Goal: Task Accomplishment & Management: Complete application form

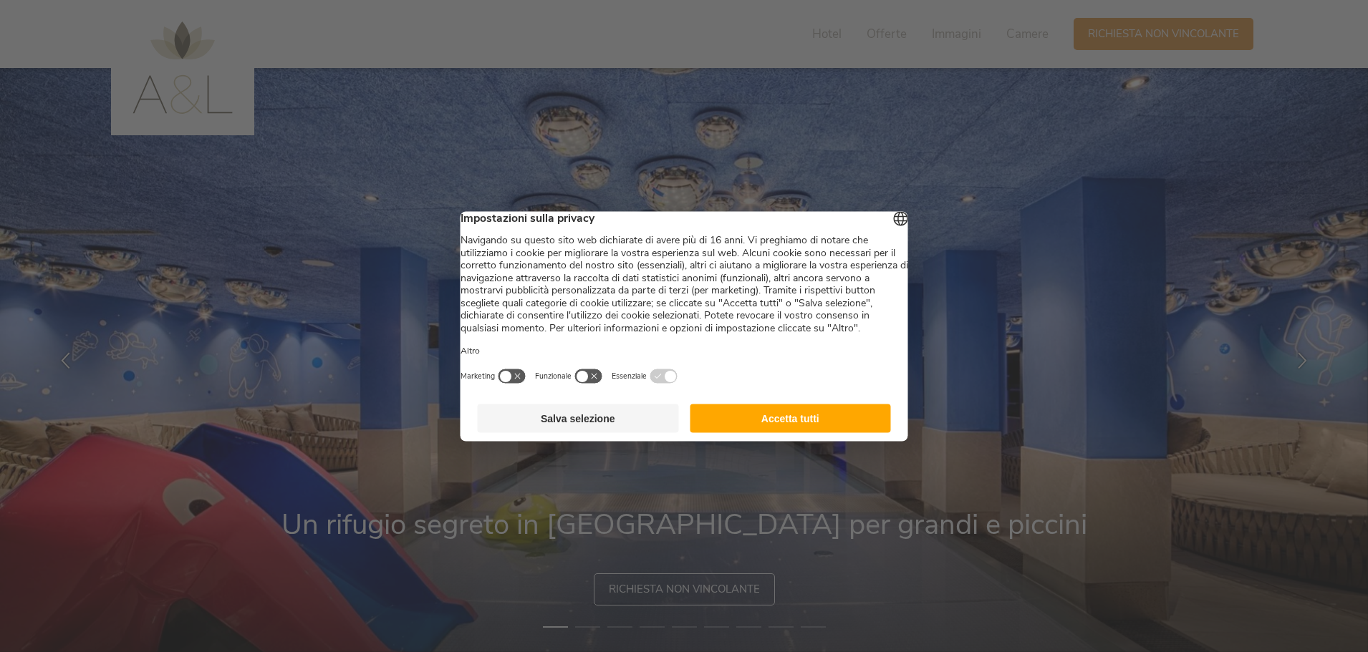
click at [746, 433] on button "Accetta tutti" at bounding box center [790, 418] width 201 height 29
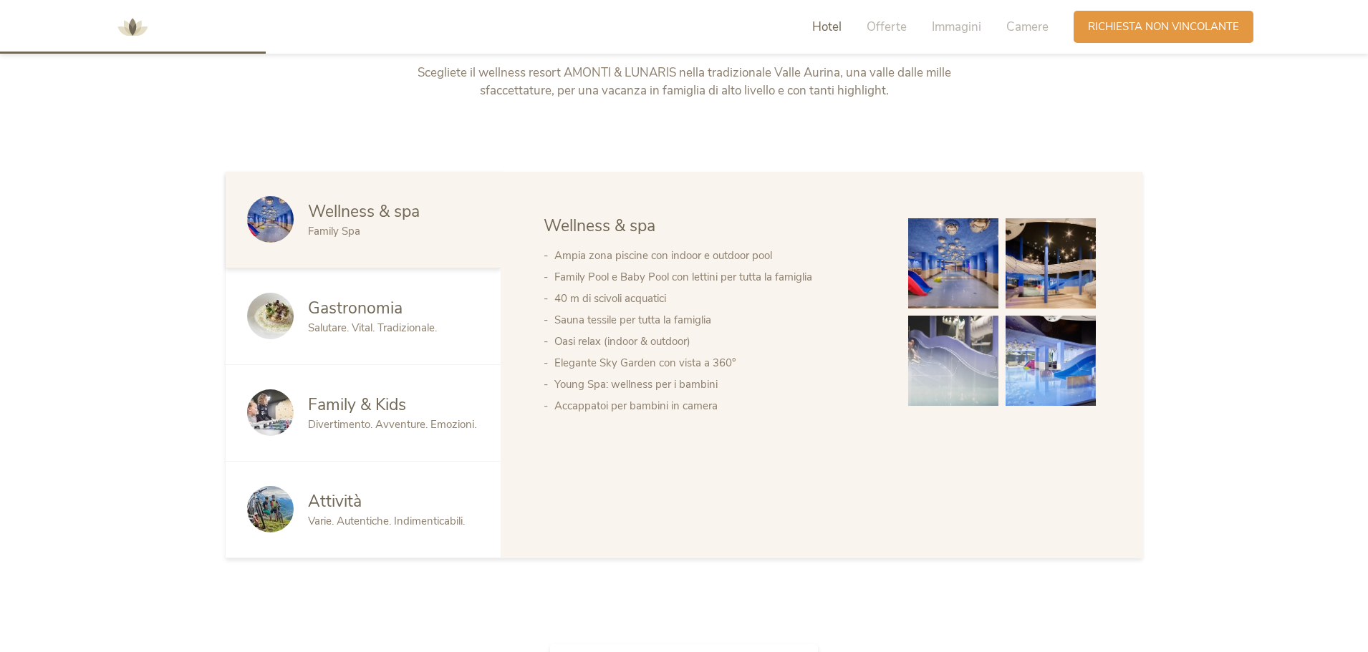
scroll to position [788, 0]
click at [947, 228] on img at bounding box center [953, 265] width 90 height 90
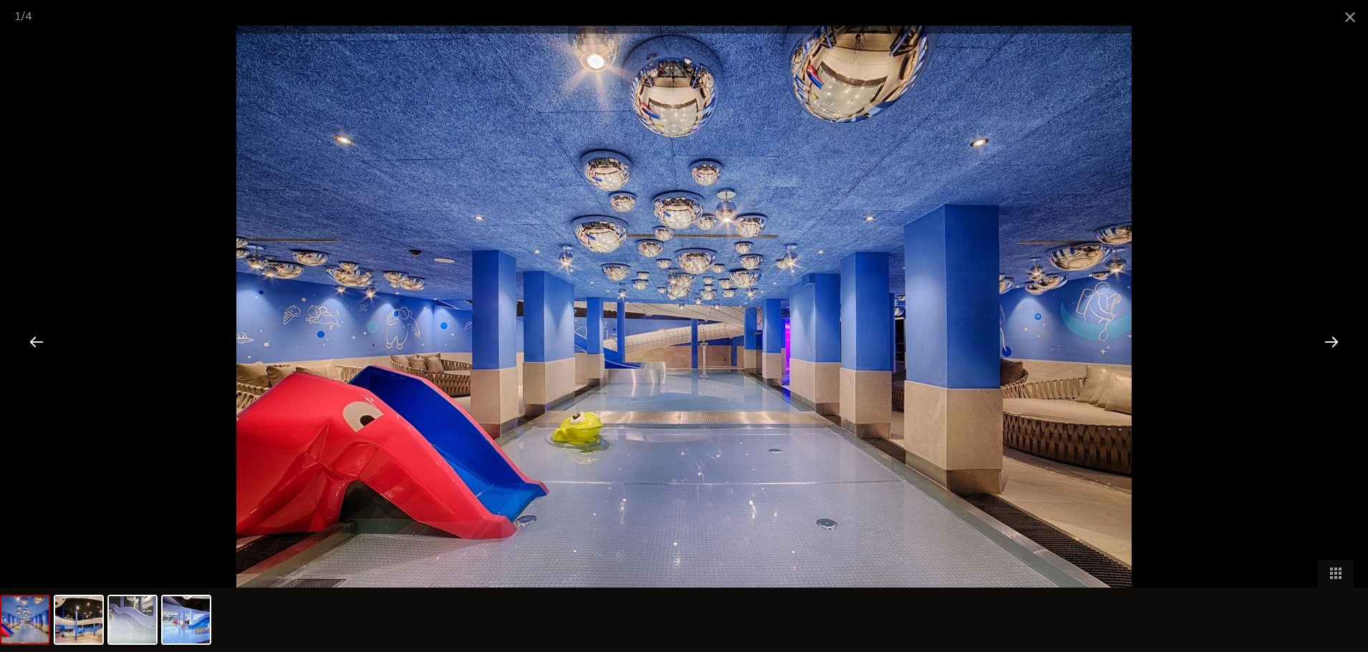
click at [1343, 344] on div at bounding box center [1331, 341] width 44 height 44
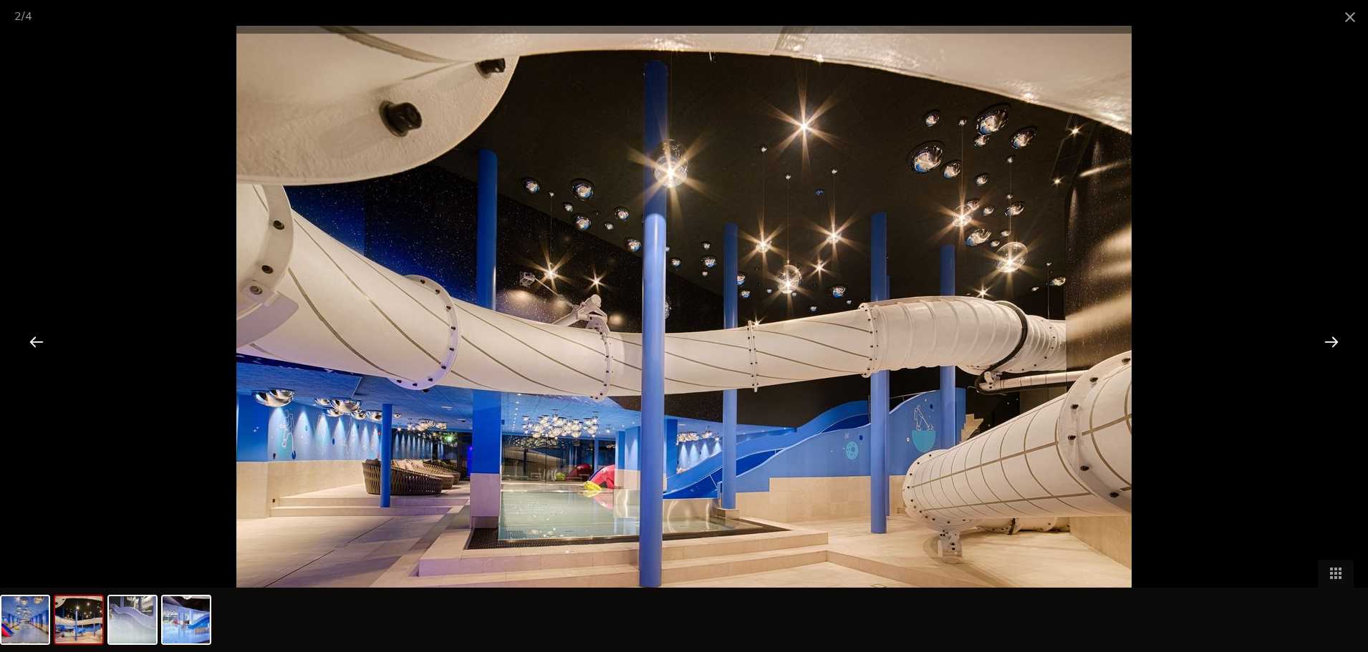
click at [1343, 344] on div at bounding box center [1331, 341] width 44 height 44
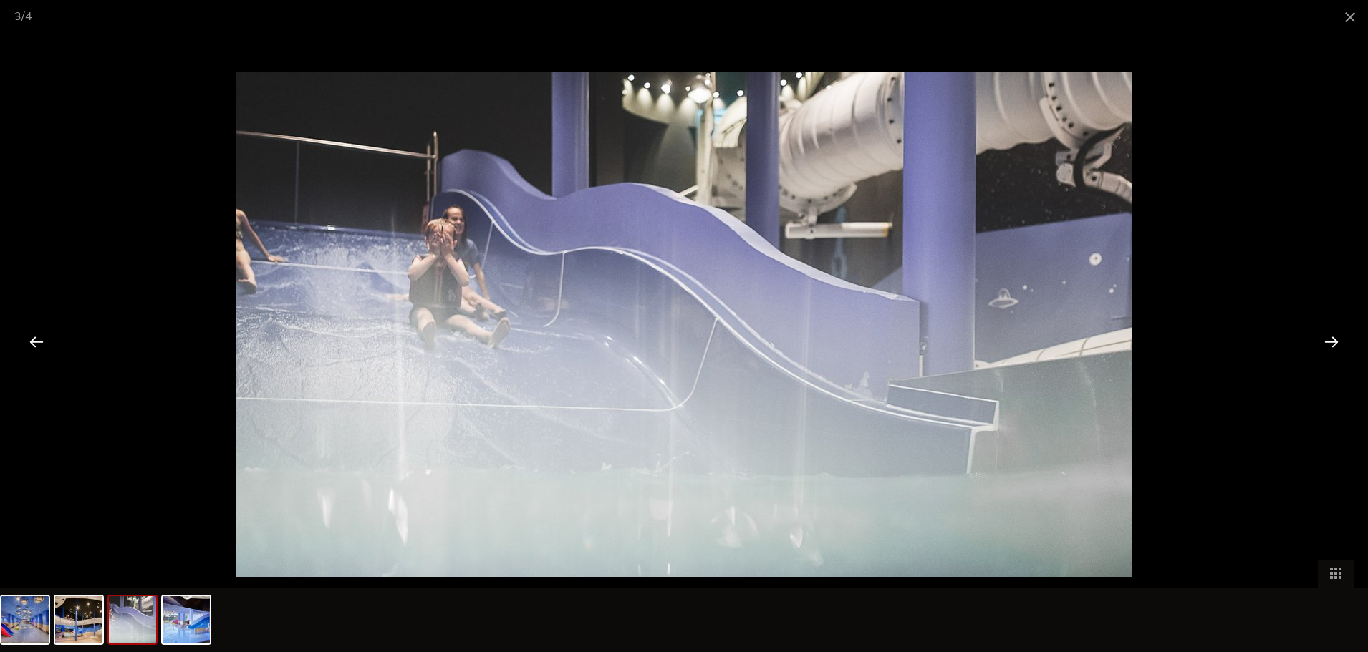
click at [1343, 344] on div at bounding box center [1331, 341] width 44 height 44
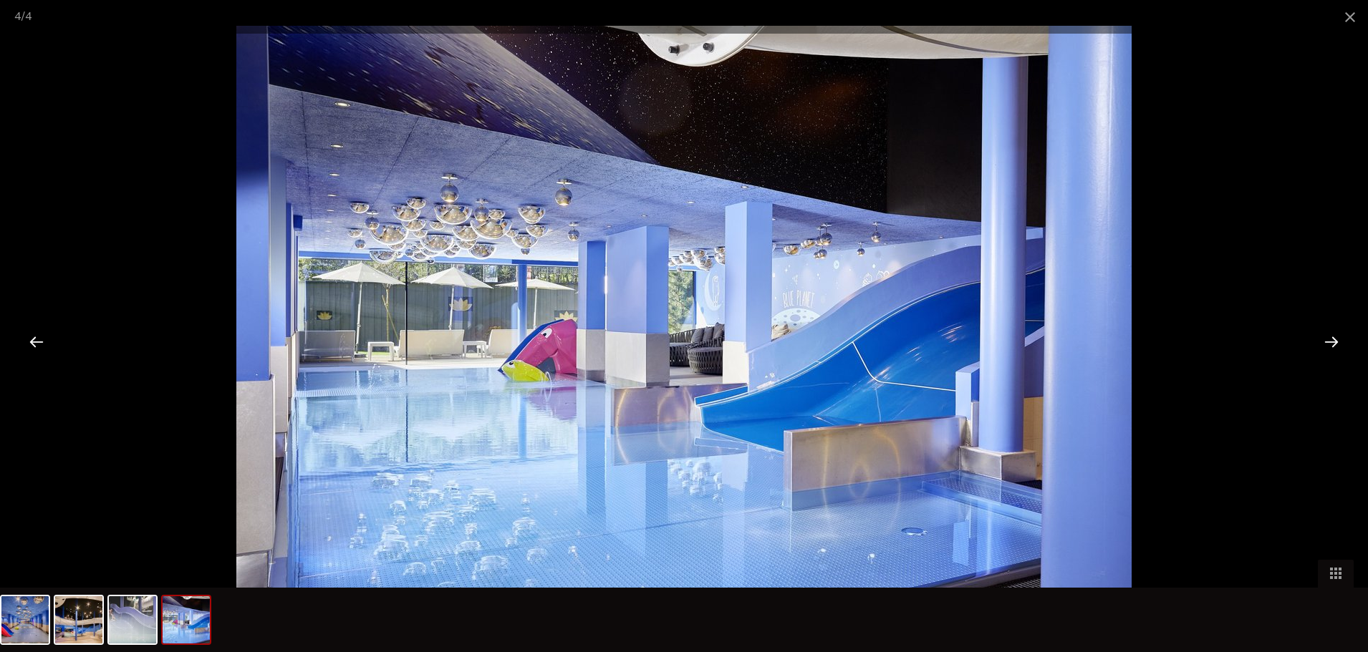
click at [1343, 344] on div at bounding box center [1331, 341] width 44 height 44
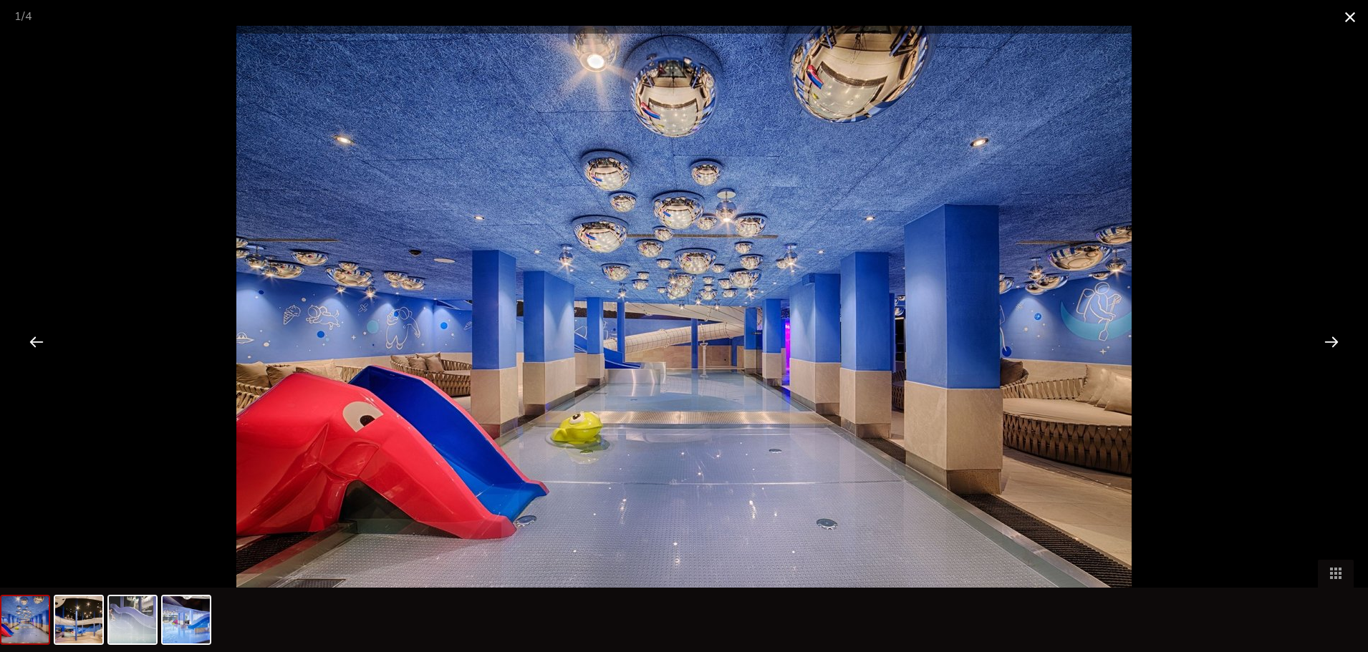
click at [1343, 17] on span at bounding box center [1350, 17] width 36 height 34
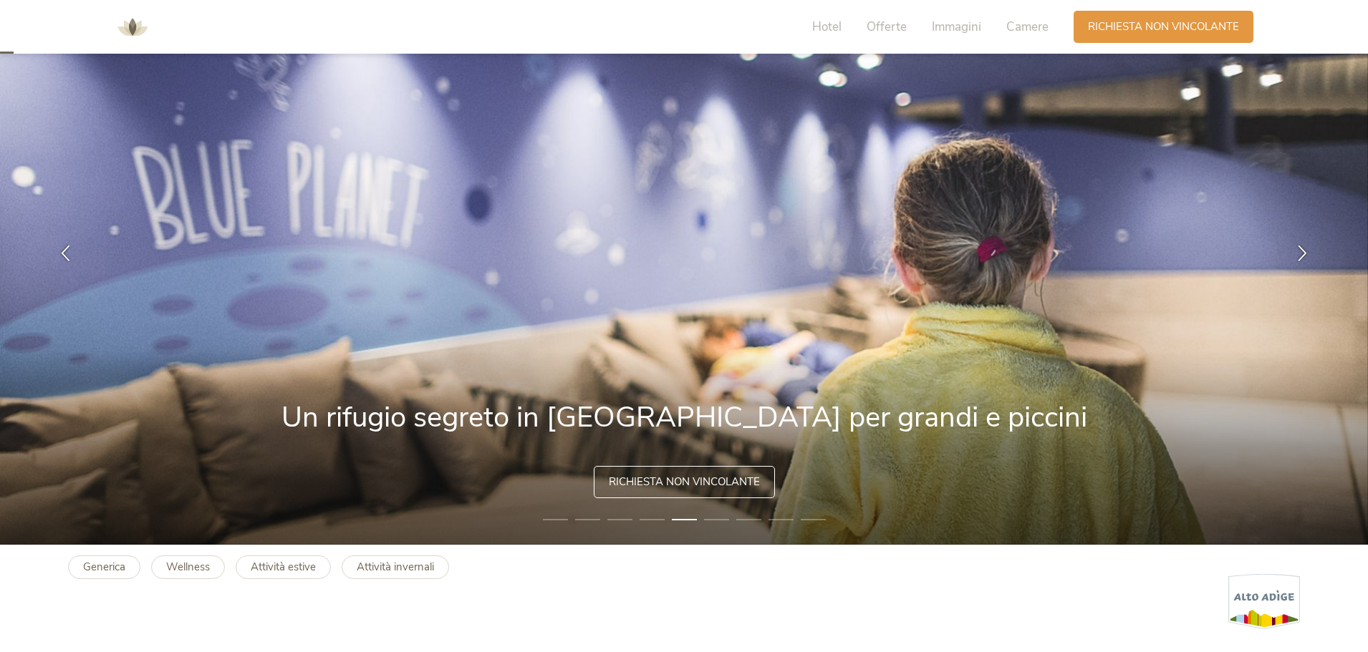
scroll to position [0, 0]
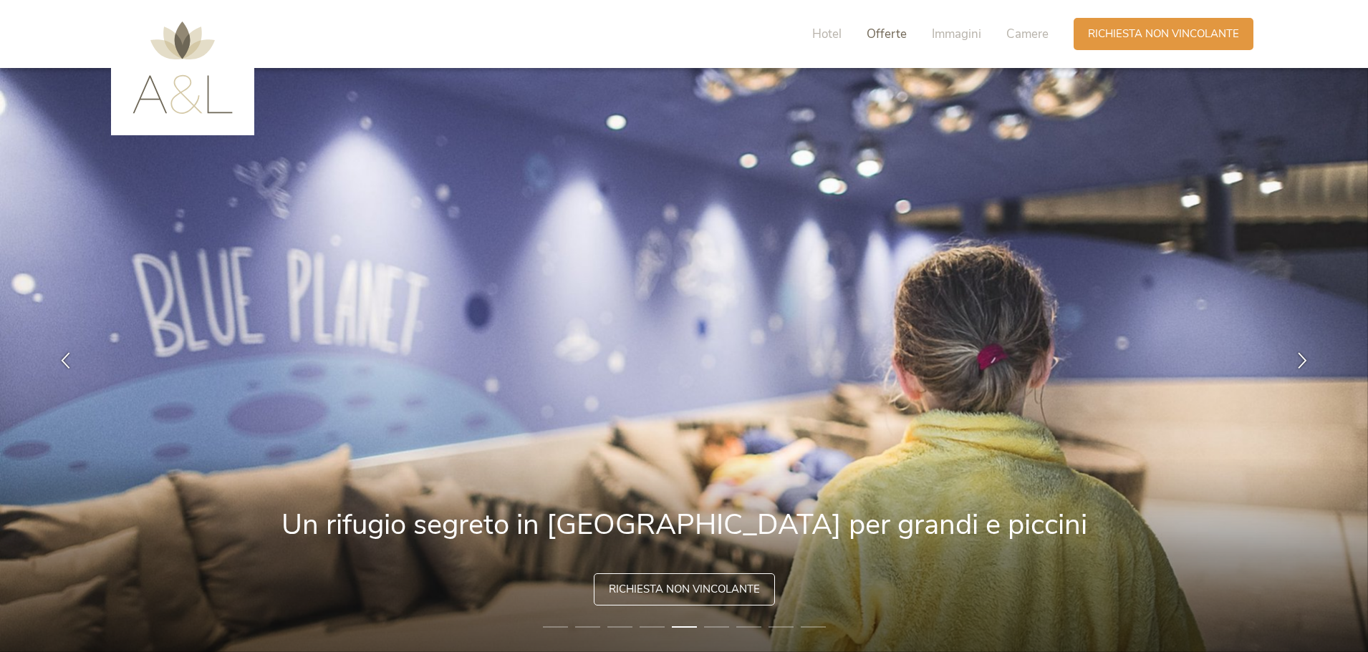
click at [901, 33] on span "Offerte" at bounding box center [887, 34] width 40 height 16
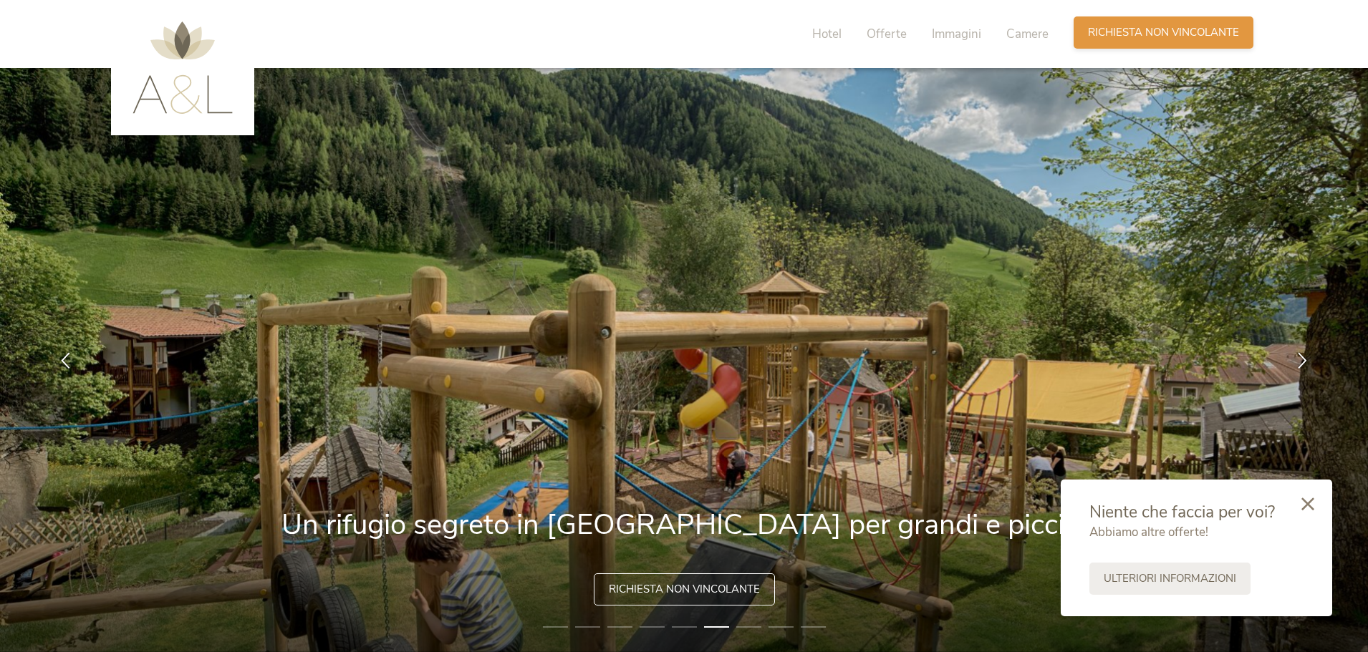
click at [1119, 39] on span "Richiesta non vincolante" at bounding box center [1163, 32] width 151 height 15
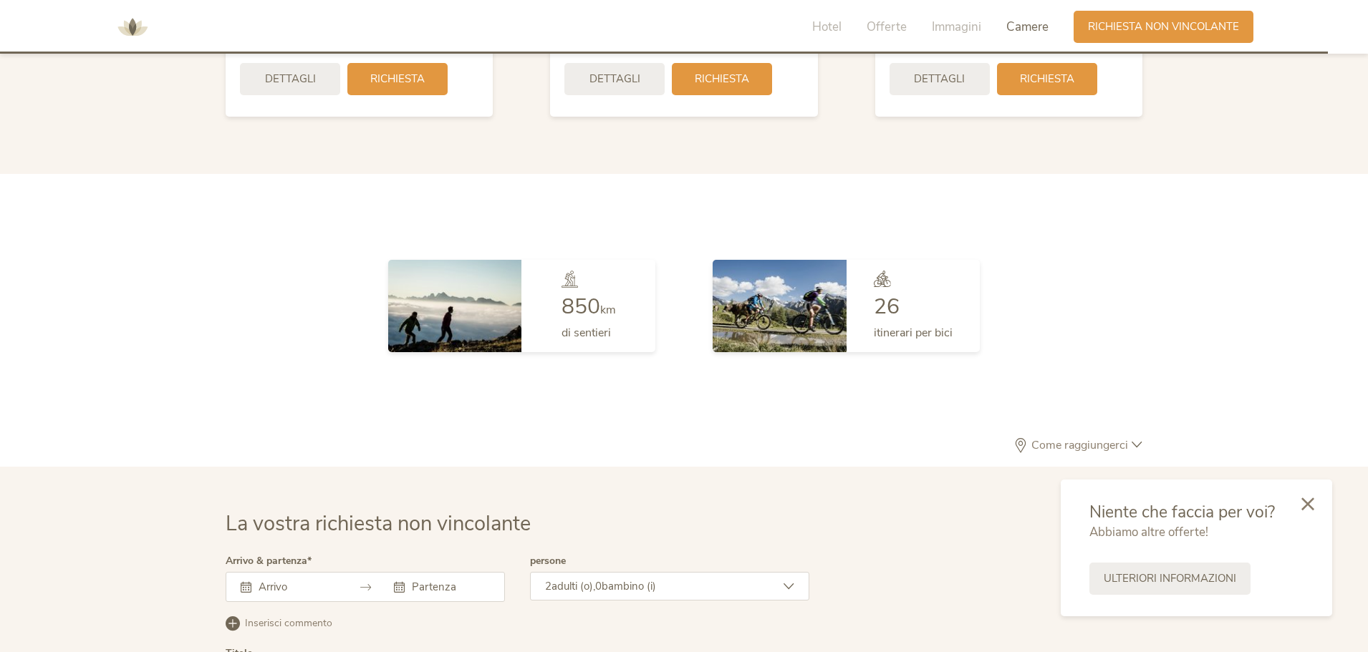
scroll to position [4194, 0]
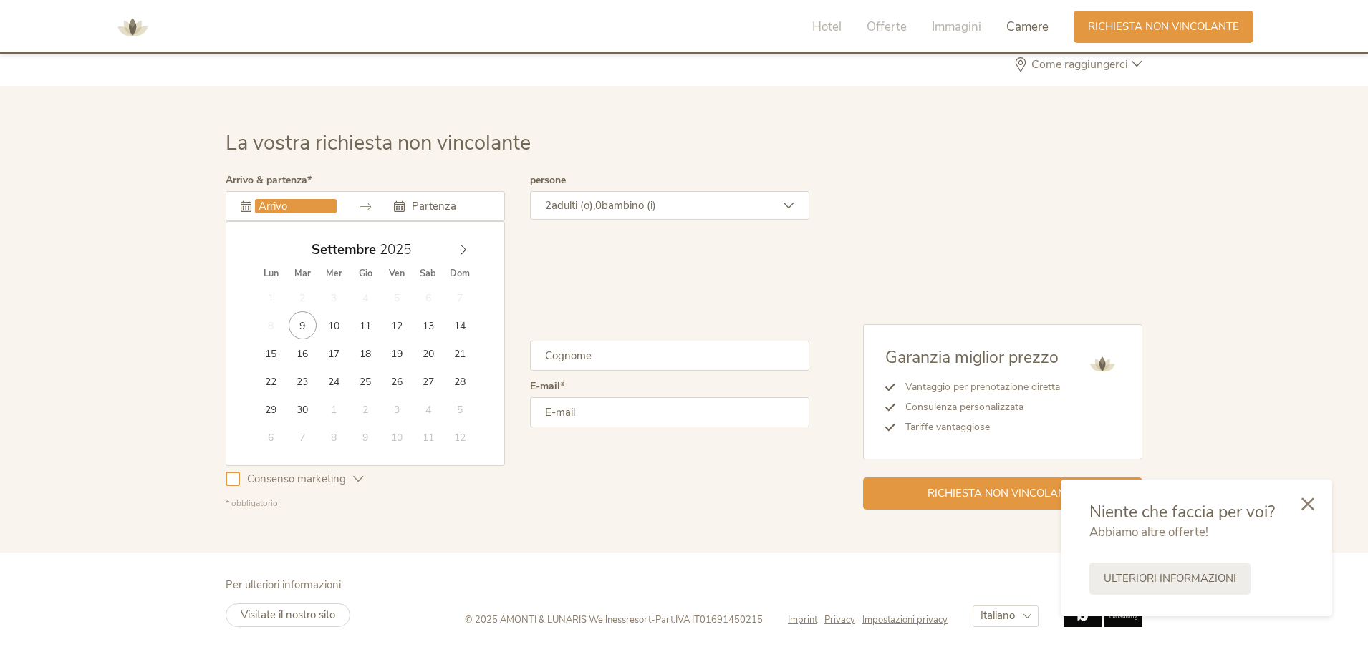
click at [264, 206] on input "text" at bounding box center [296, 206] width 82 height 14
click at [463, 250] on icon at bounding box center [463, 250] width 10 height 10
type input "2026"
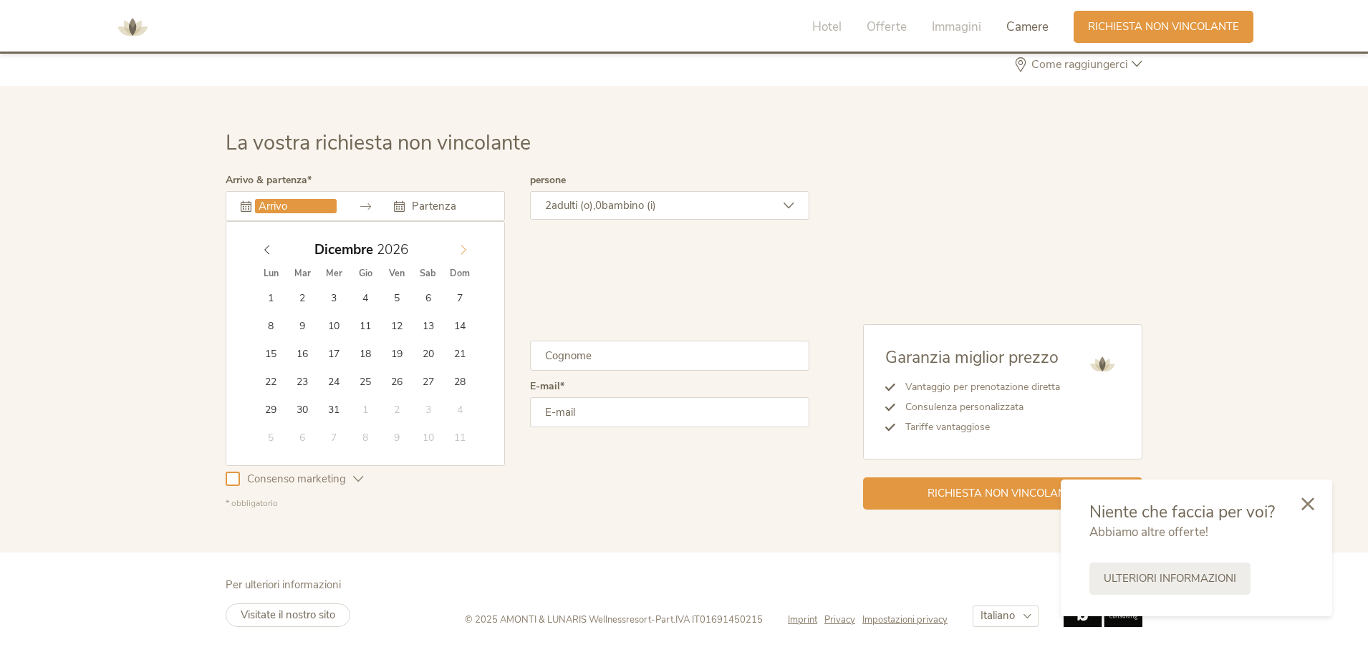
click at [463, 250] on icon at bounding box center [463, 250] width 10 height 10
type input "02.01.2026"
type input "2026"
type input "04.01.2026"
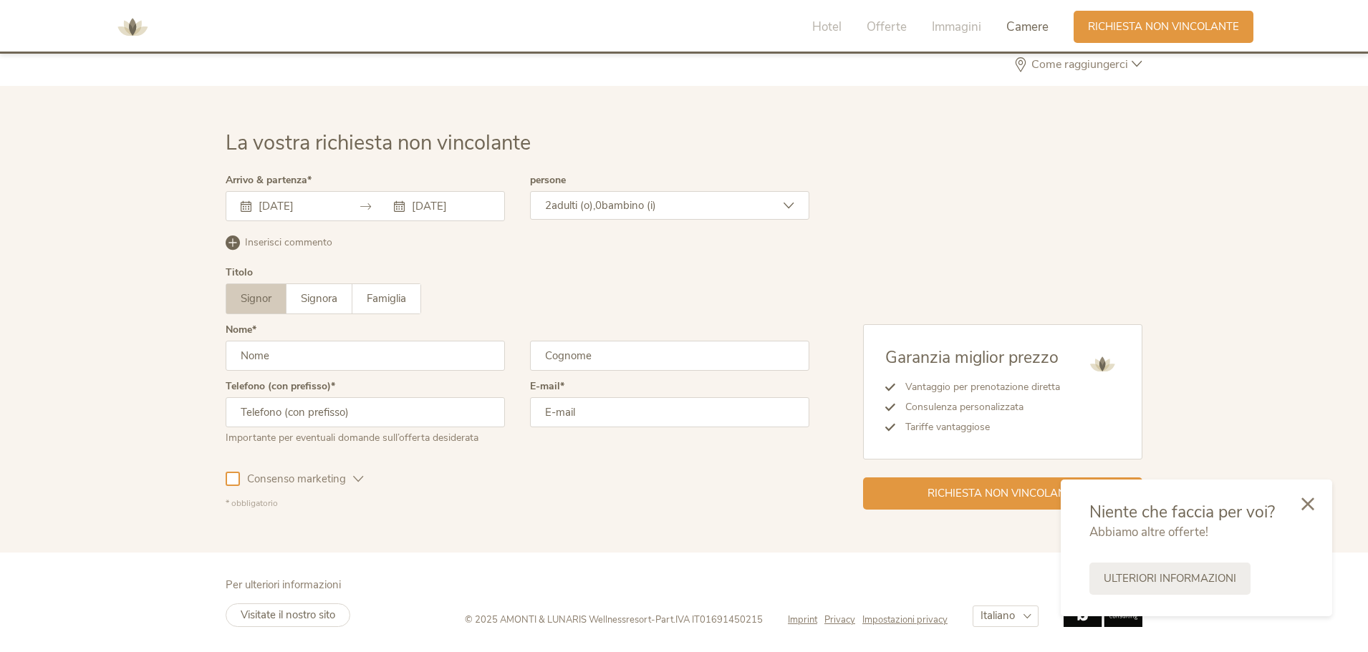
click at [656, 204] on span "bambino (i)" at bounding box center [629, 205] width 54 height 14
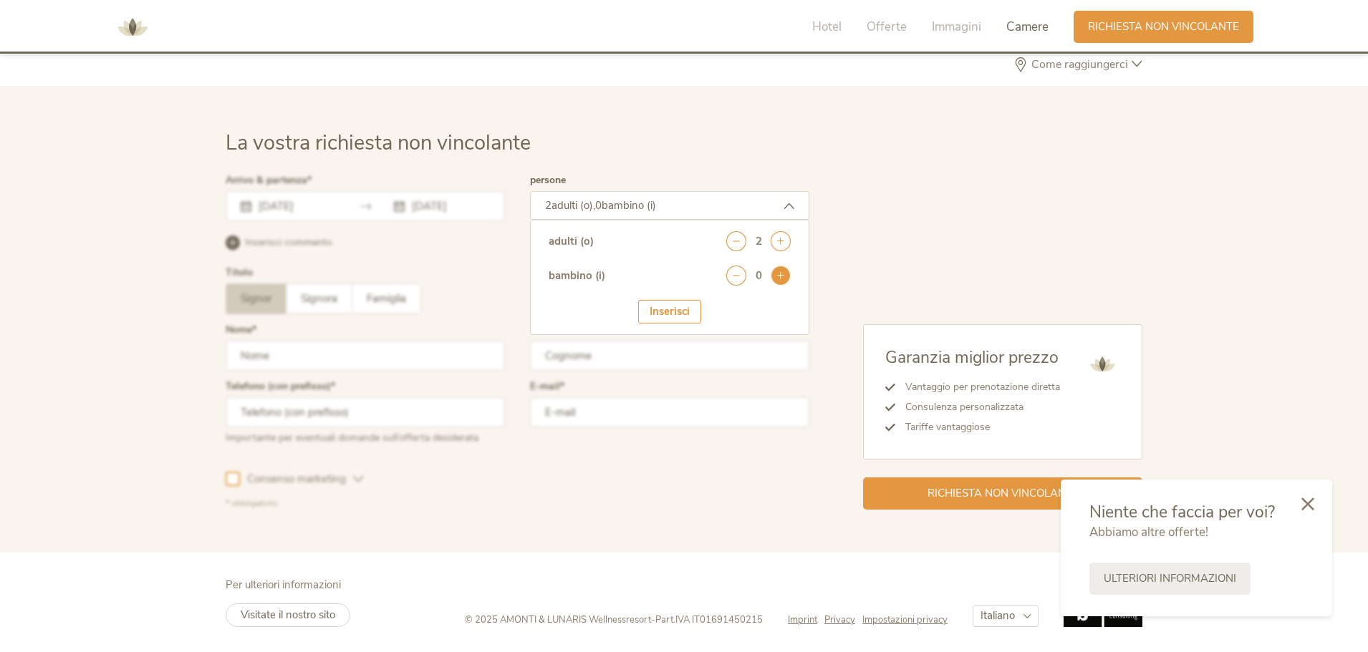
click at [783, 276] on icon at bounding box center [781, 276] width 20 height 20
click at [783, 275] on icon at bounding box center [781, 276] width 20 height 20
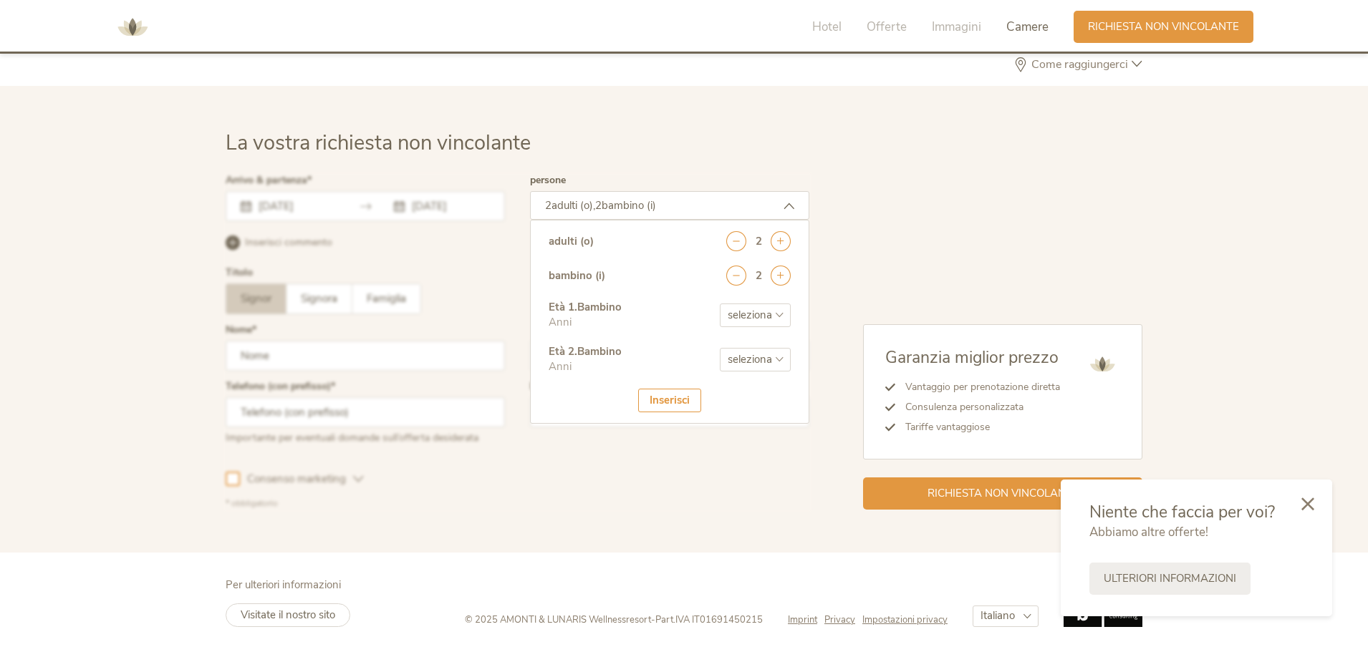
click at [773, 313] on select "seleziona 0 1 2 3 4 5 6 7 8 9 10 11 12 13 14 15 16 17" at bounding box center [755, 316] width 71 height 24
select select "8"
click at [720, 304] on select "seleziona 0 1 2 3 4 5 6 7 8 9 10 11 12 13 14 15 16 17" at bounding box center [755, 316] width 71 height 24
click at [751, 354] on select "seleziona 0 1 2 3 4 5 6 7 8 9 10 11 12 13 14 15 16 17" at bounding box center [755, 360] width 71 height 24
select select "10"
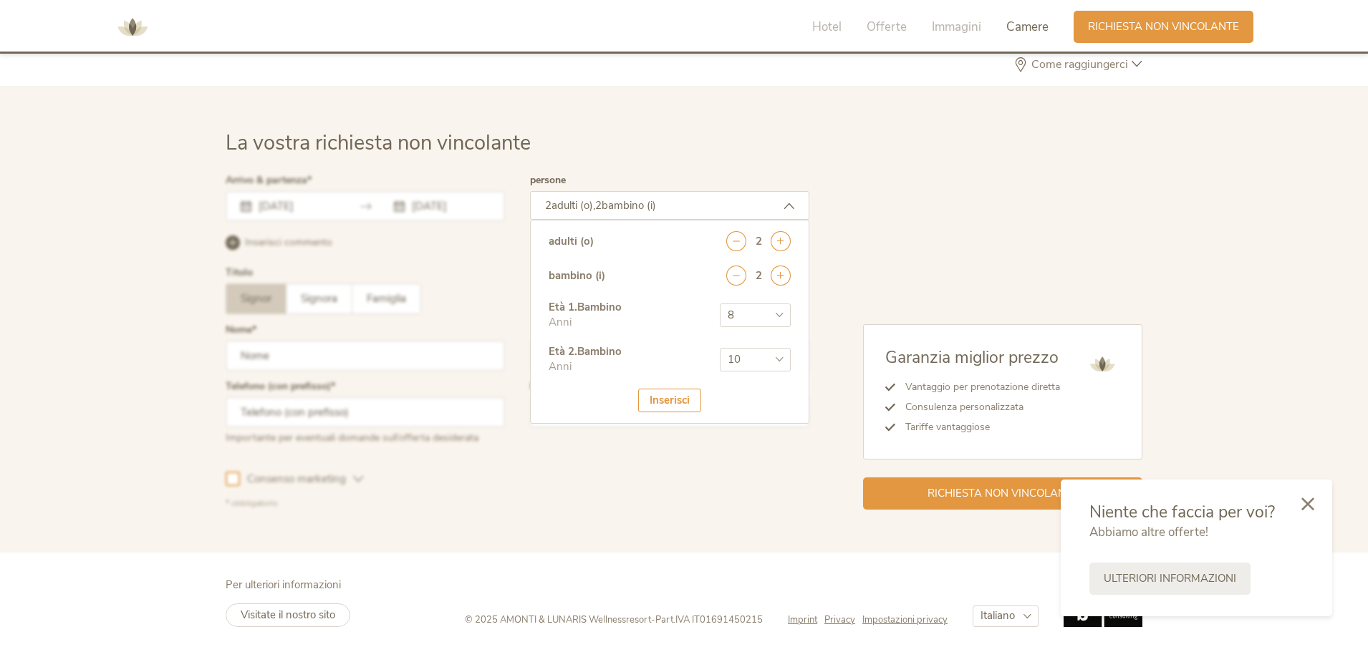
click at [720, 348] on select "seleziona 0 1 2 3 4 5 6 7 8 9 10 11 12 13 14 15 16 17" at bounding box center [755, 360] width 71 height 24
click at [687, 404] on div "Inserisci" at bounding box center [669, 401] width 63 height 24
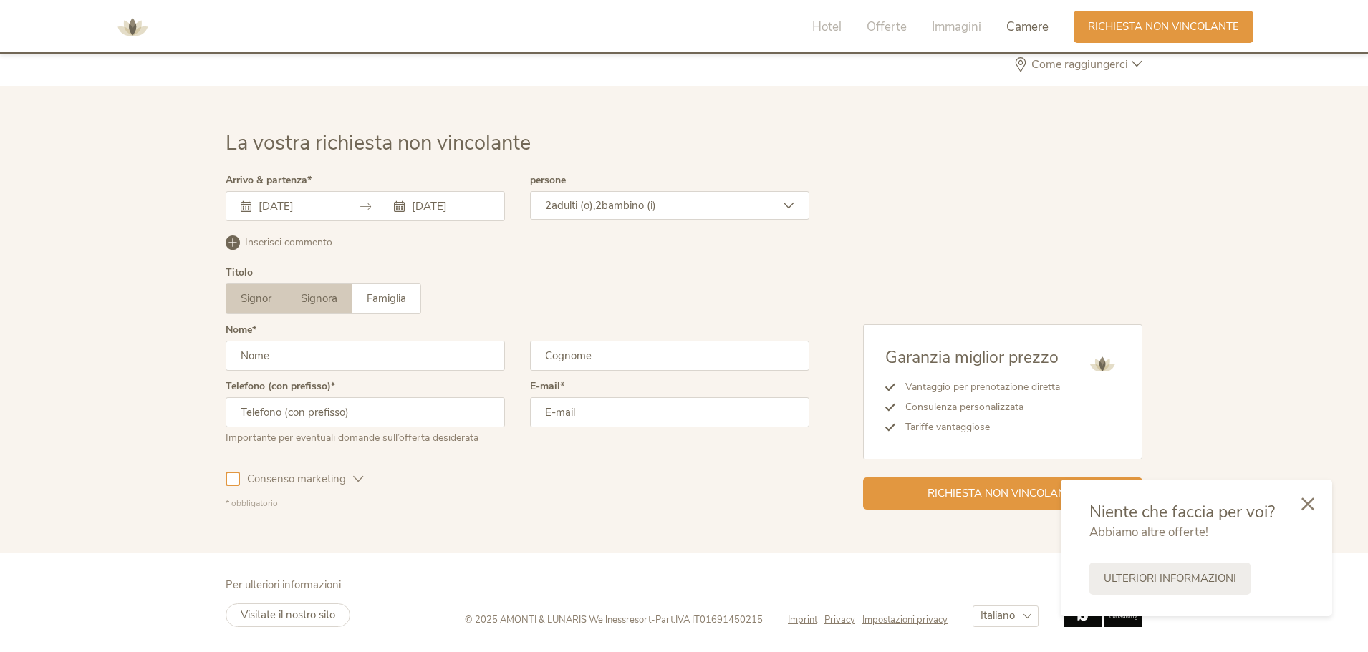
click at [312, 299] on span "Signora" at bounding box center [319, 298] width 37 height 14
click at [319, 348] on input "text" at bounding box center [365, 356] width 279 height 30
click at [1301, 502] on div at bounding box center [1307, 503] width 49 height 51
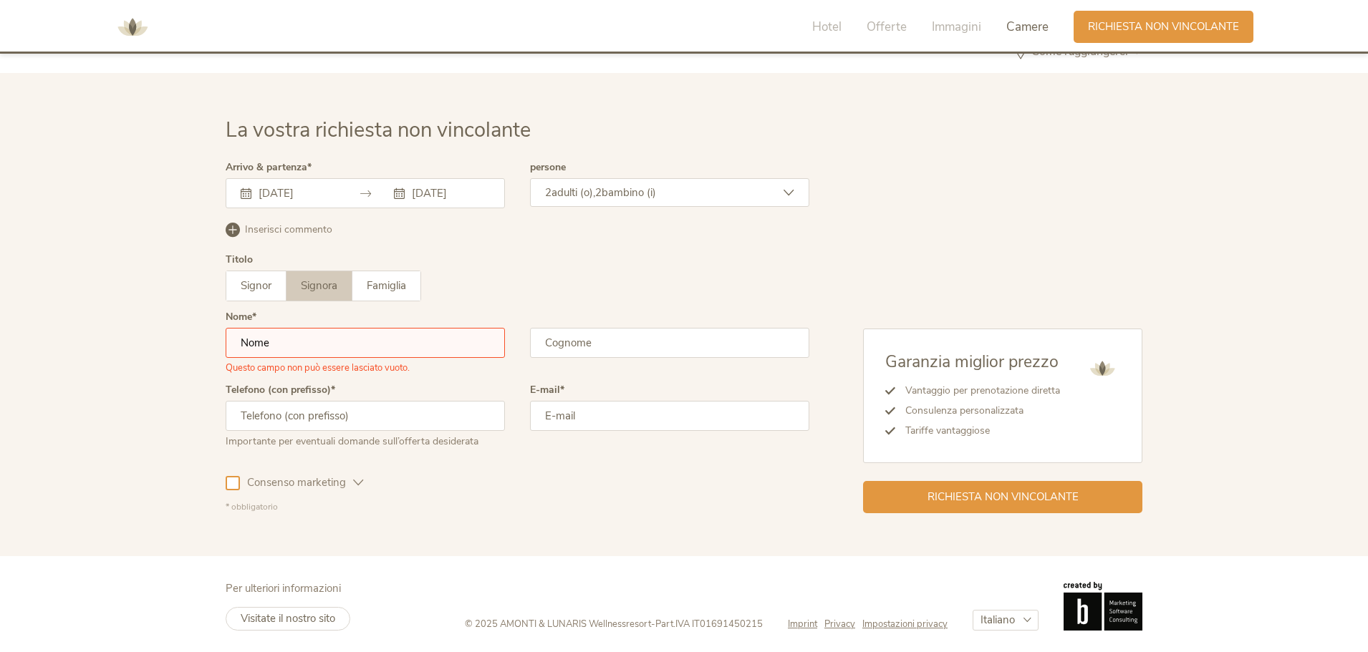
scroll to position [4211, 0]
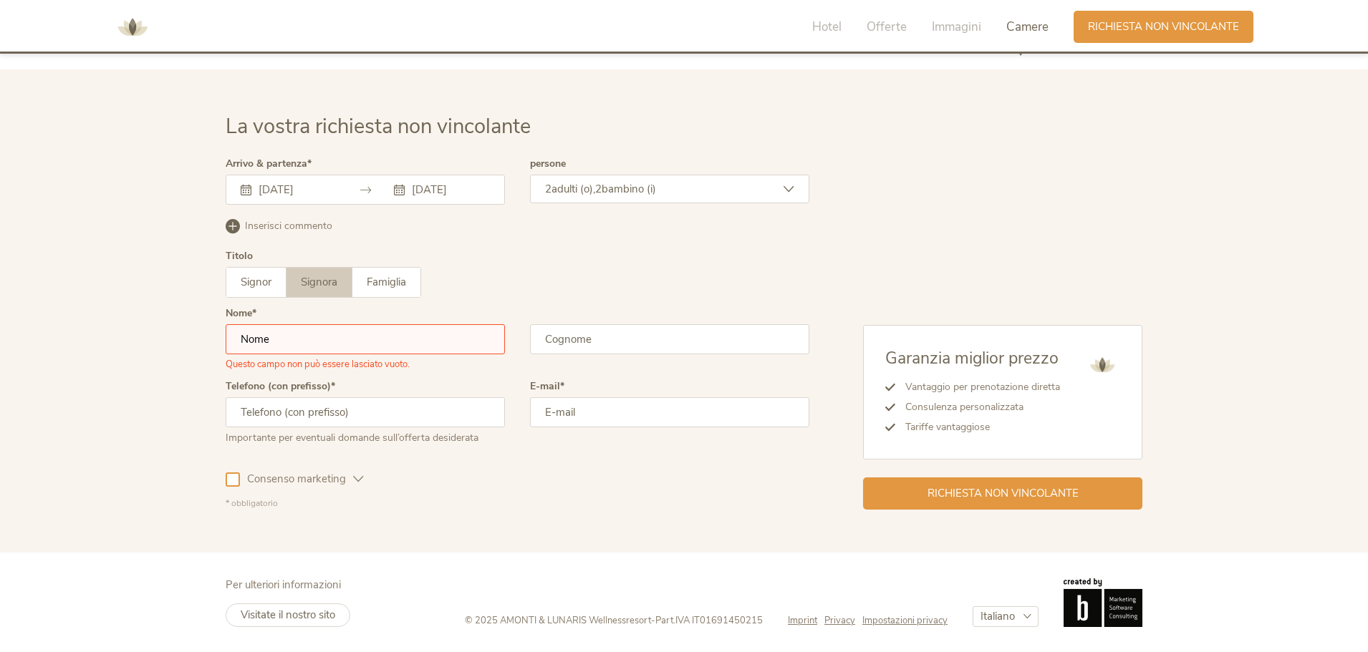
click at [293, 342] on input "text" at bounding box center [365, 339] width 279 height 30
type input "s"
type input "Stefania"
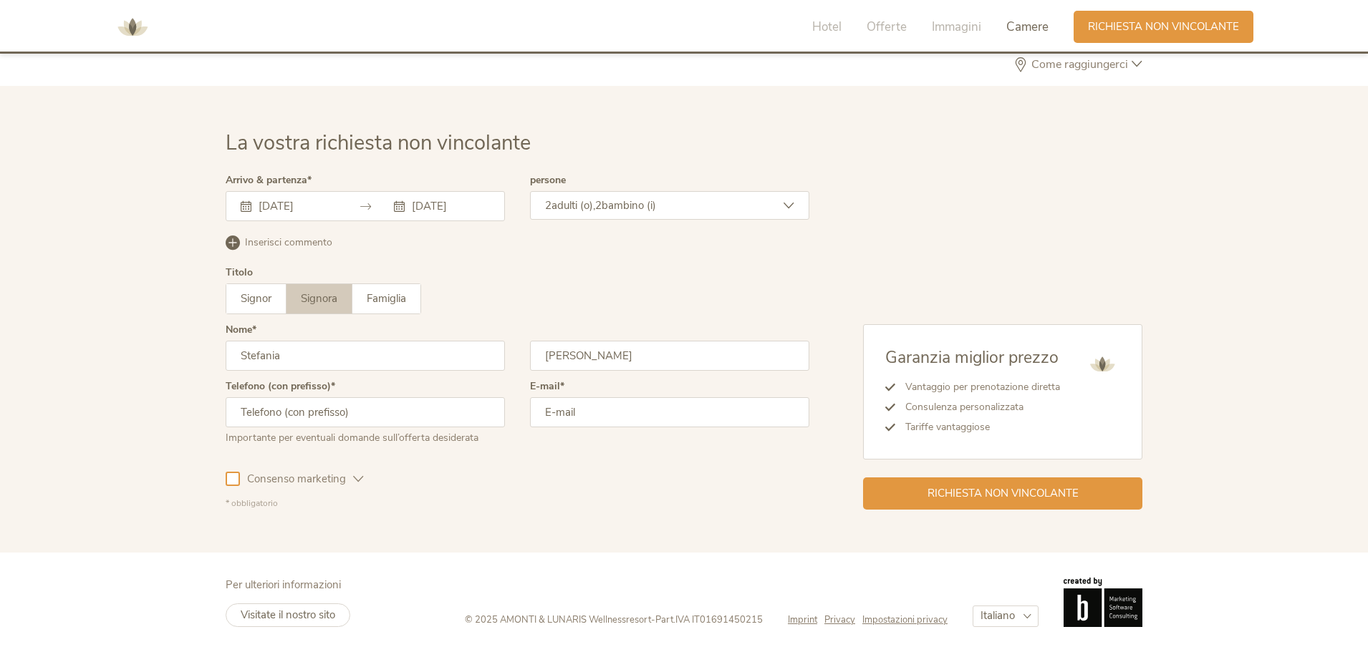
type input "Bonin"
type input "3462115294"
type input "stef.21@hotmail.it"
click at [241, 415] on input "3462115294" at bounding box center [365, 412] width 279 height 30
type input "+393462115294"
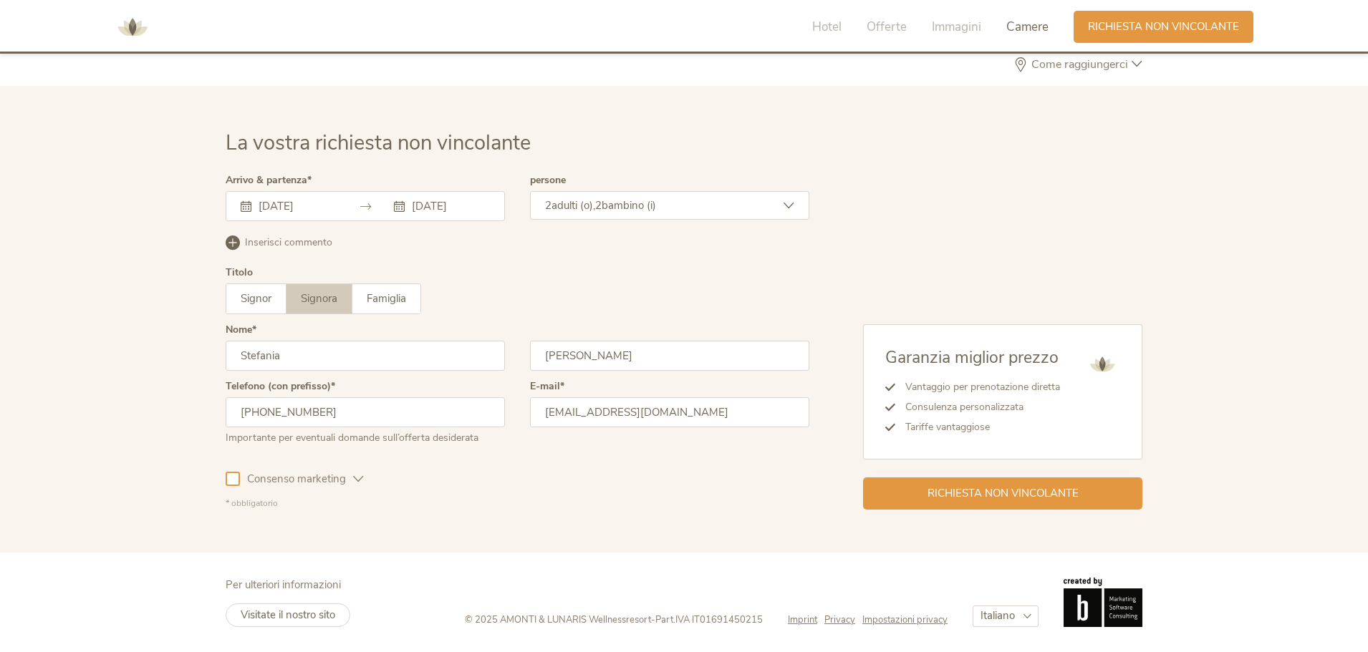
click at [233, 476] on div at bounding box center [233, 479] width 14 height 14
click at [1031, 506] on div "Richiesta non vincolante" at bounding box center [1002, 492] width 279 height 32
